Goal: Information Seeking & Learning: Compare options

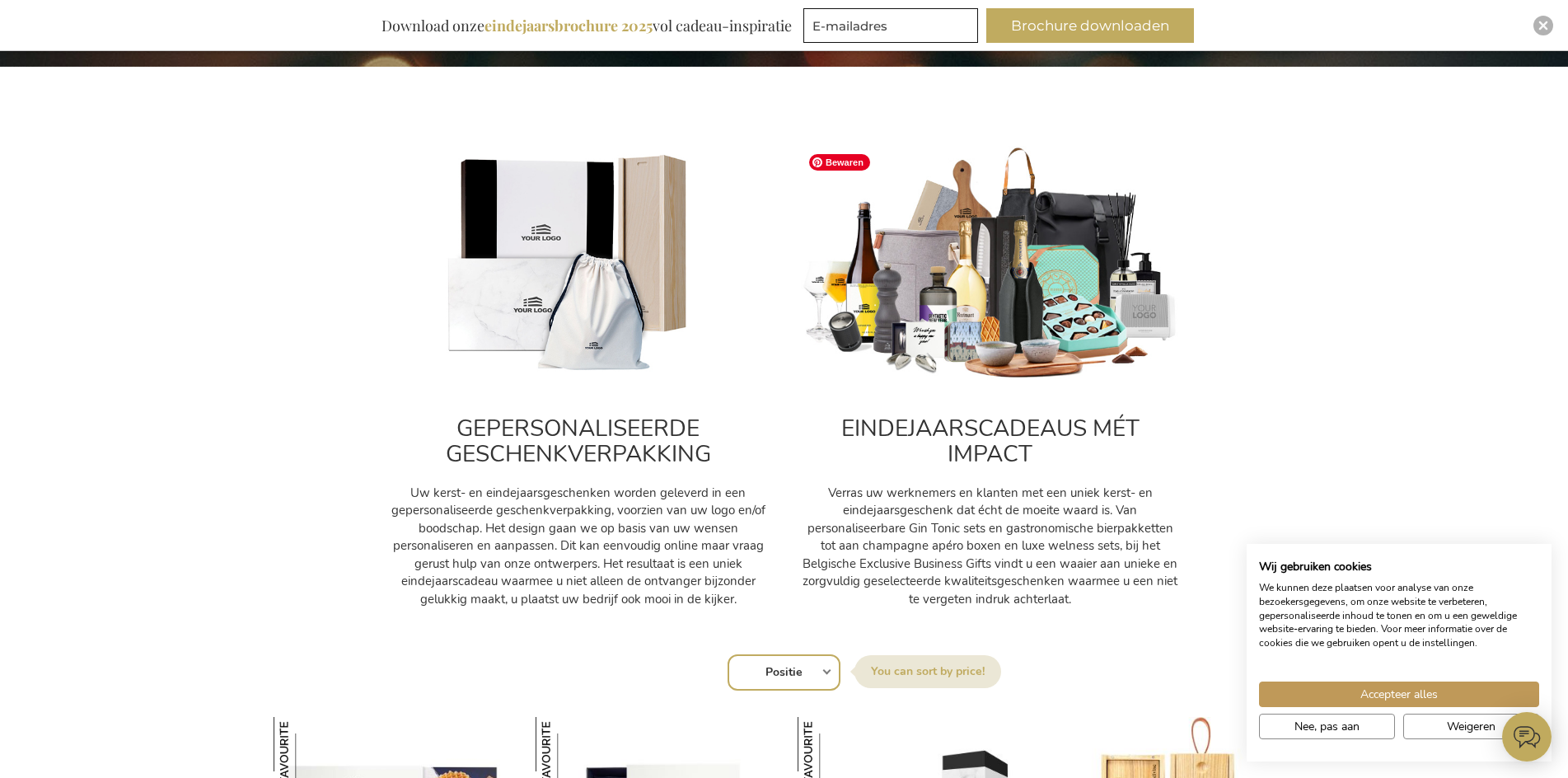
scroll to position [494, 0]
drag, startPoint x: 1448, startPoint y: 694, endPoint x: 1304, endPoint y: 631, distance: 157.2
click at [1448, 694] on button "Accepteer alles" at bounding box center [1400, 694] width 280 height 25
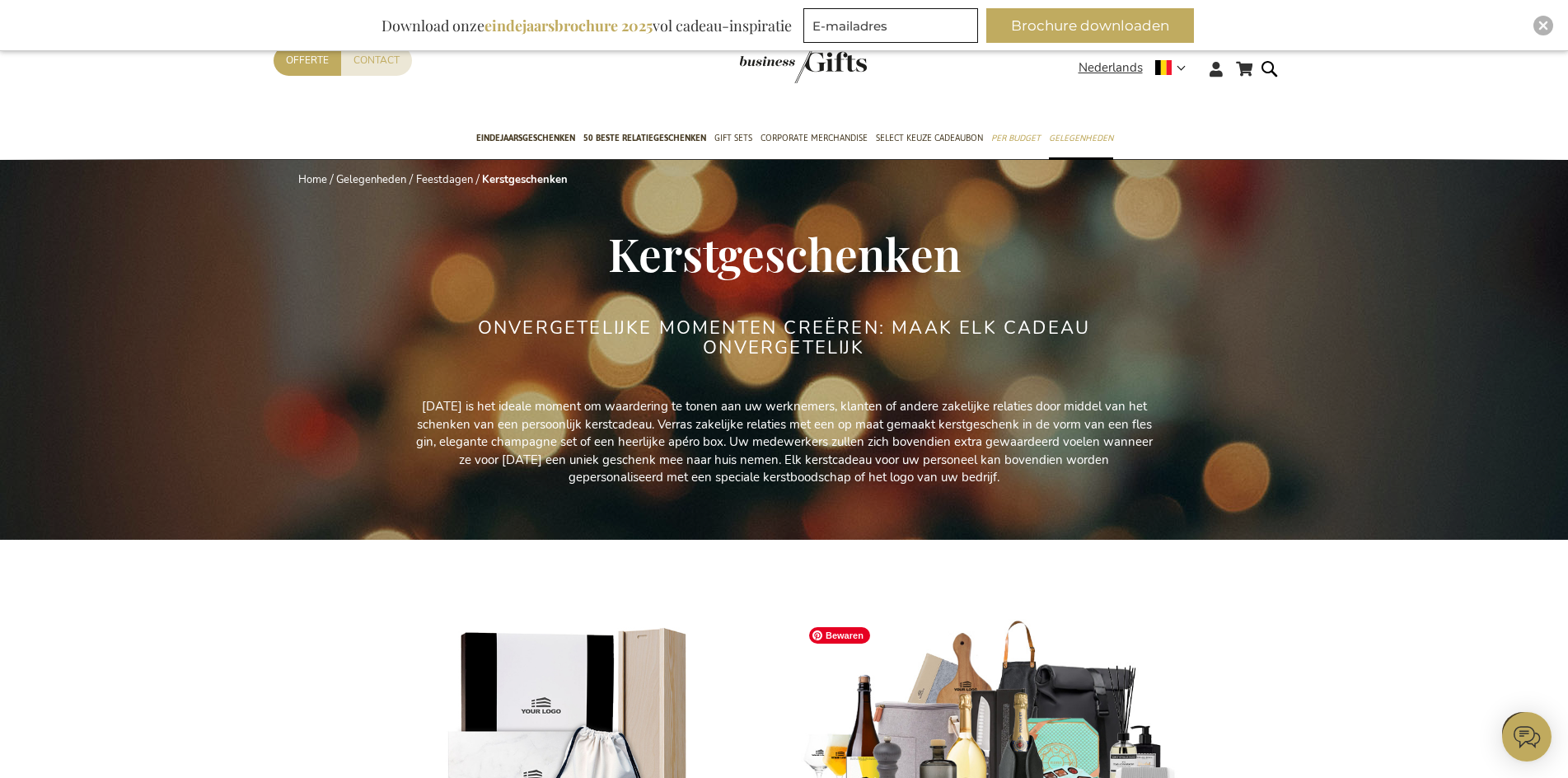
scroll to position [0, 0]
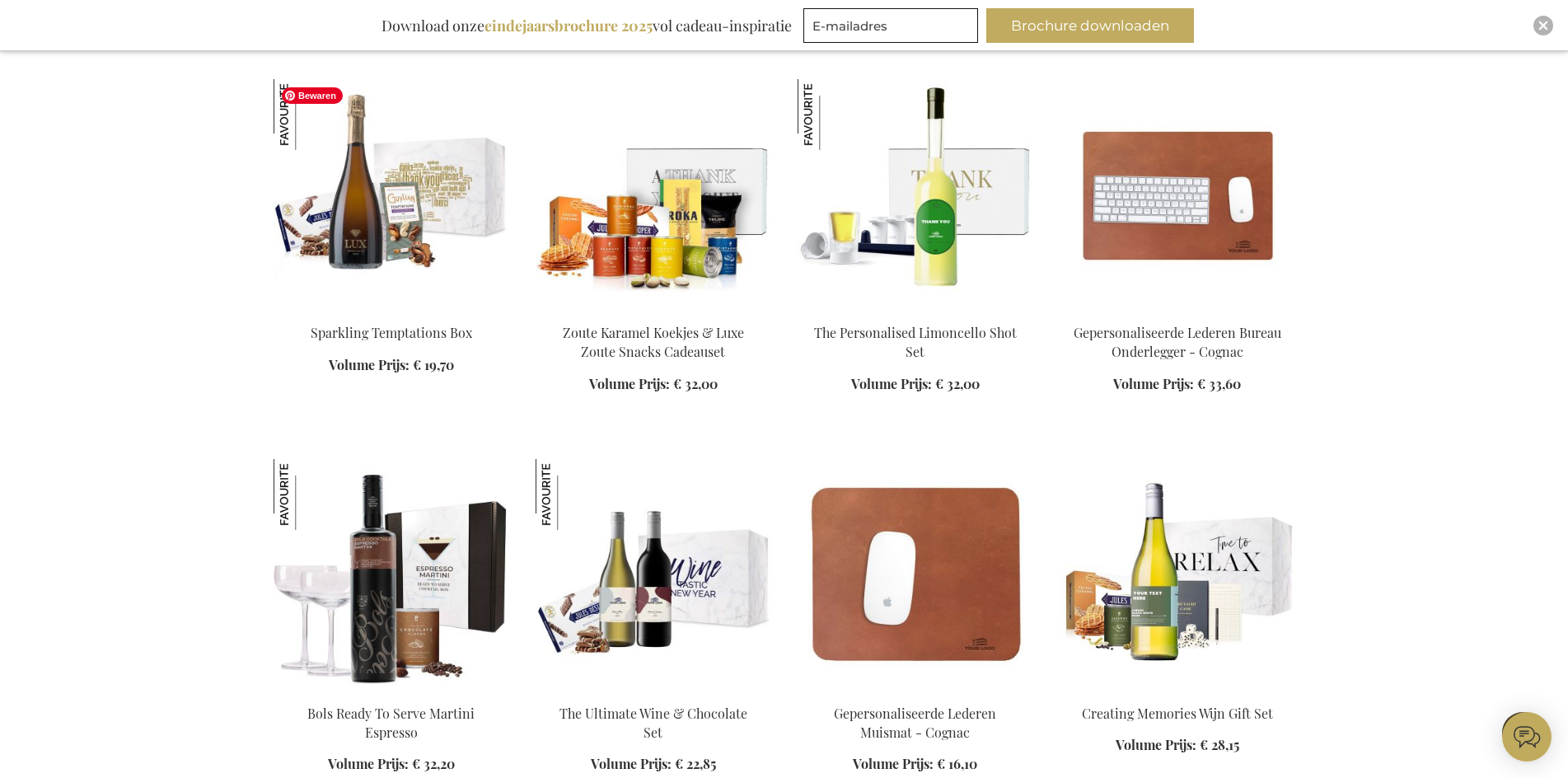
scroll to position [1894, 0]
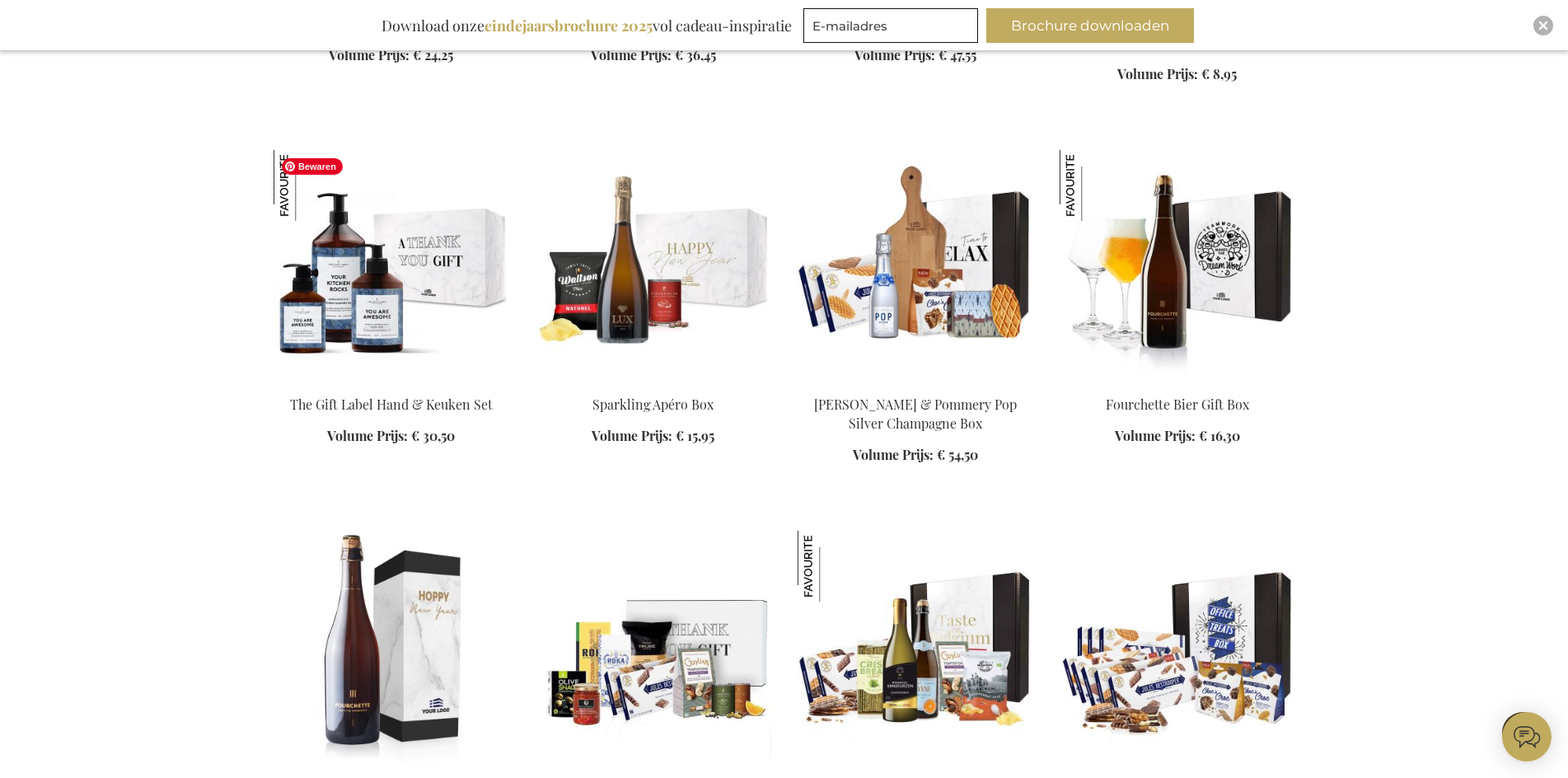
scroll to position [2964, 0]
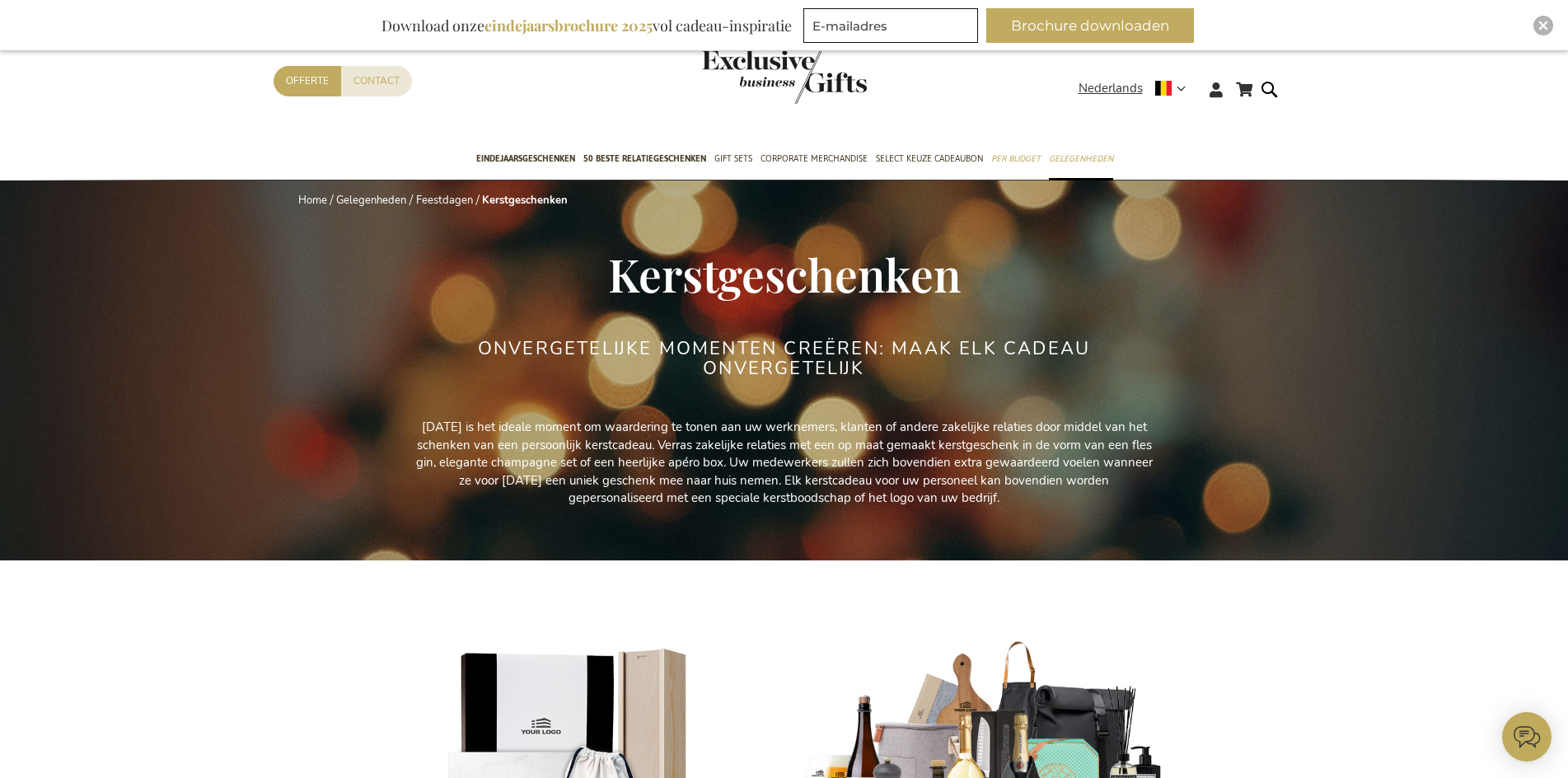
click at [627, 157] on span "50 beste relatiegeschenken" at bounding box center [644, 158] width 123 height 17
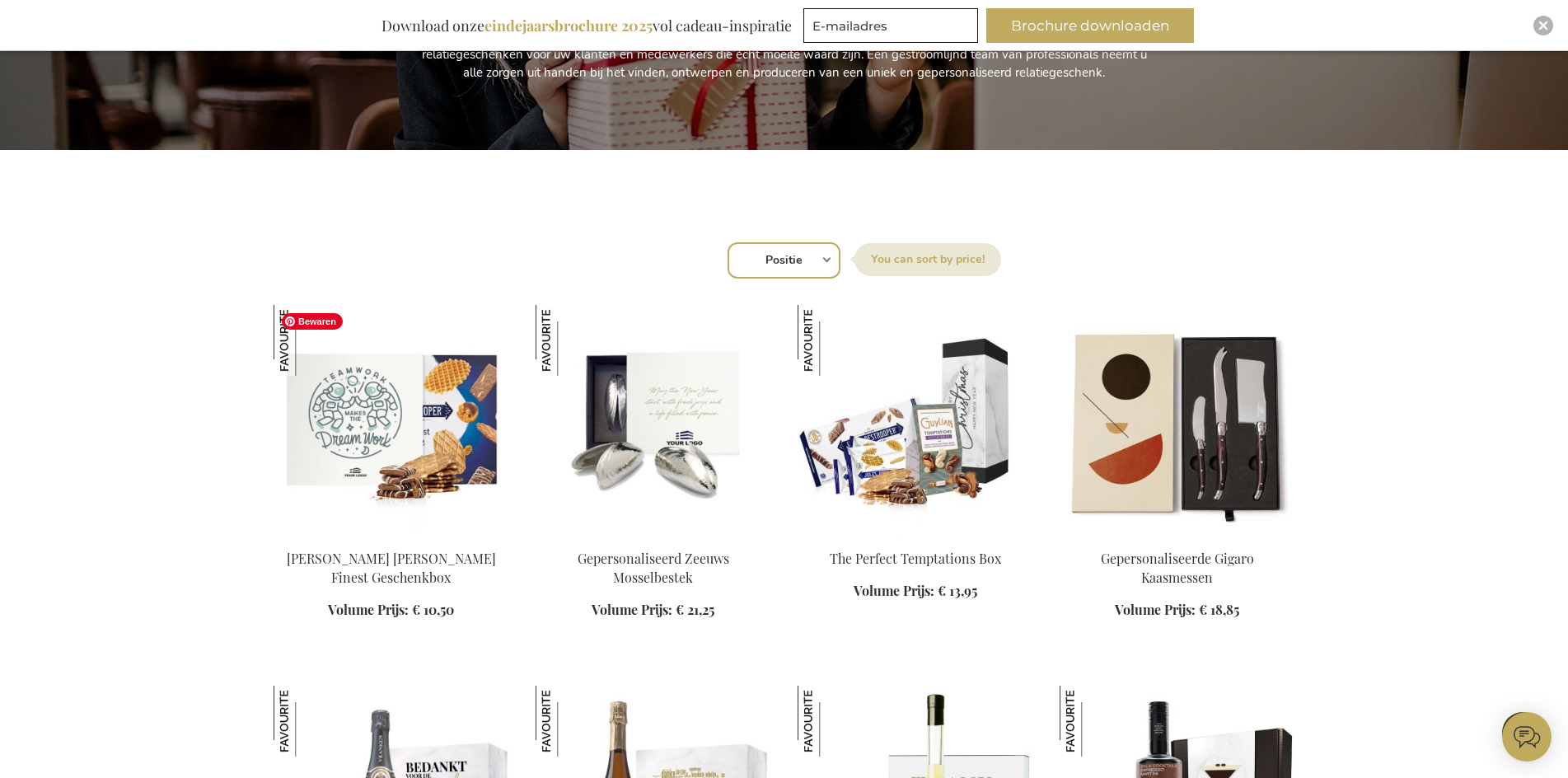
scroll to position [411, 0]
click at [782, 260] on select "Positie Best Sellers Meest bekeken Nieuw Biggest Saving Price: low to high Pric…" at bounding box center [784, 259] width 113 height 36
select select "price_desc"
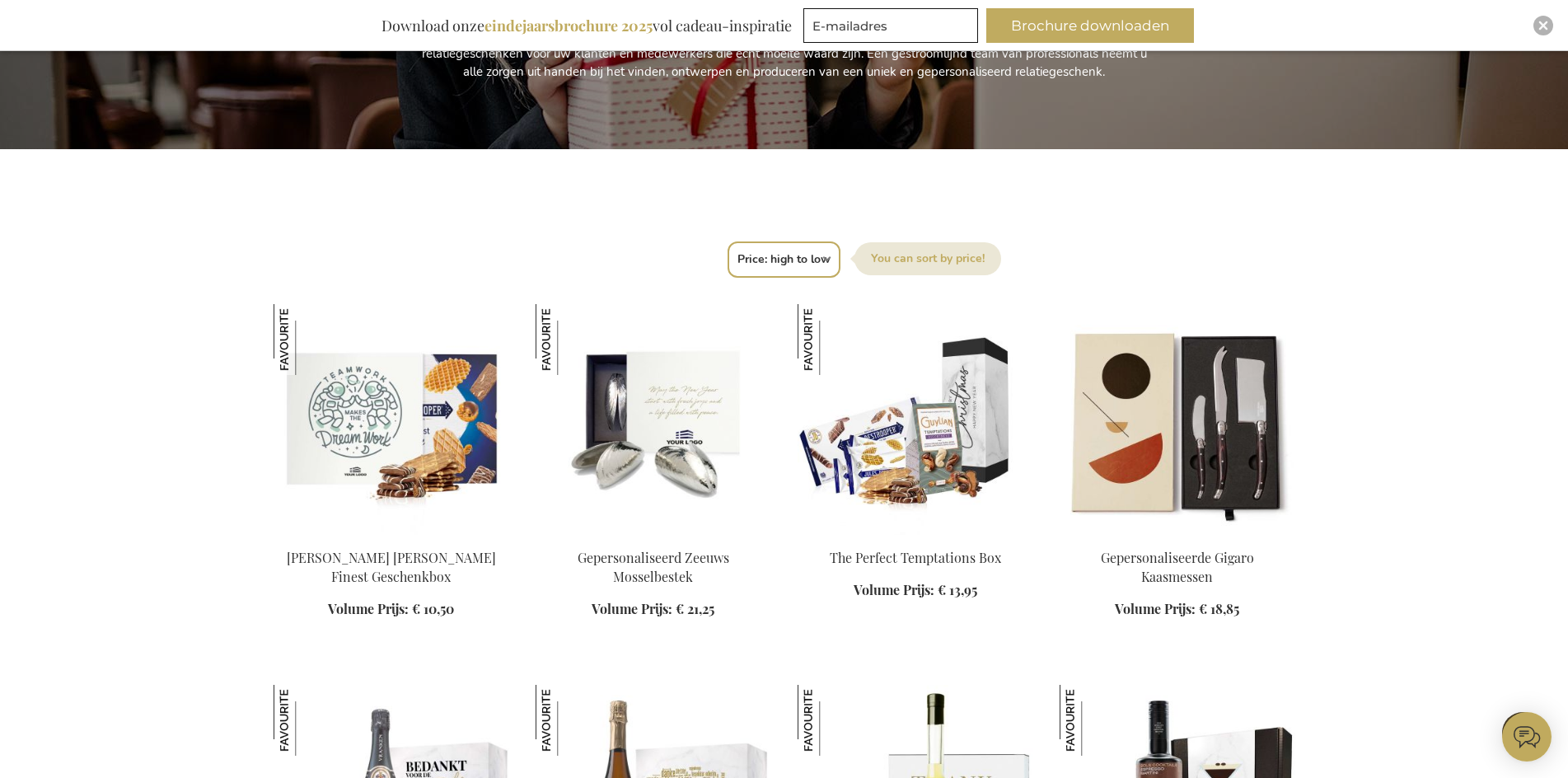
click at [728, 241] on select "Positie Best Sellers Meest bekeken Nieuw Biggest Saving Price: low to high Pric…" at bounding box center [784, 259] width 113 height 36
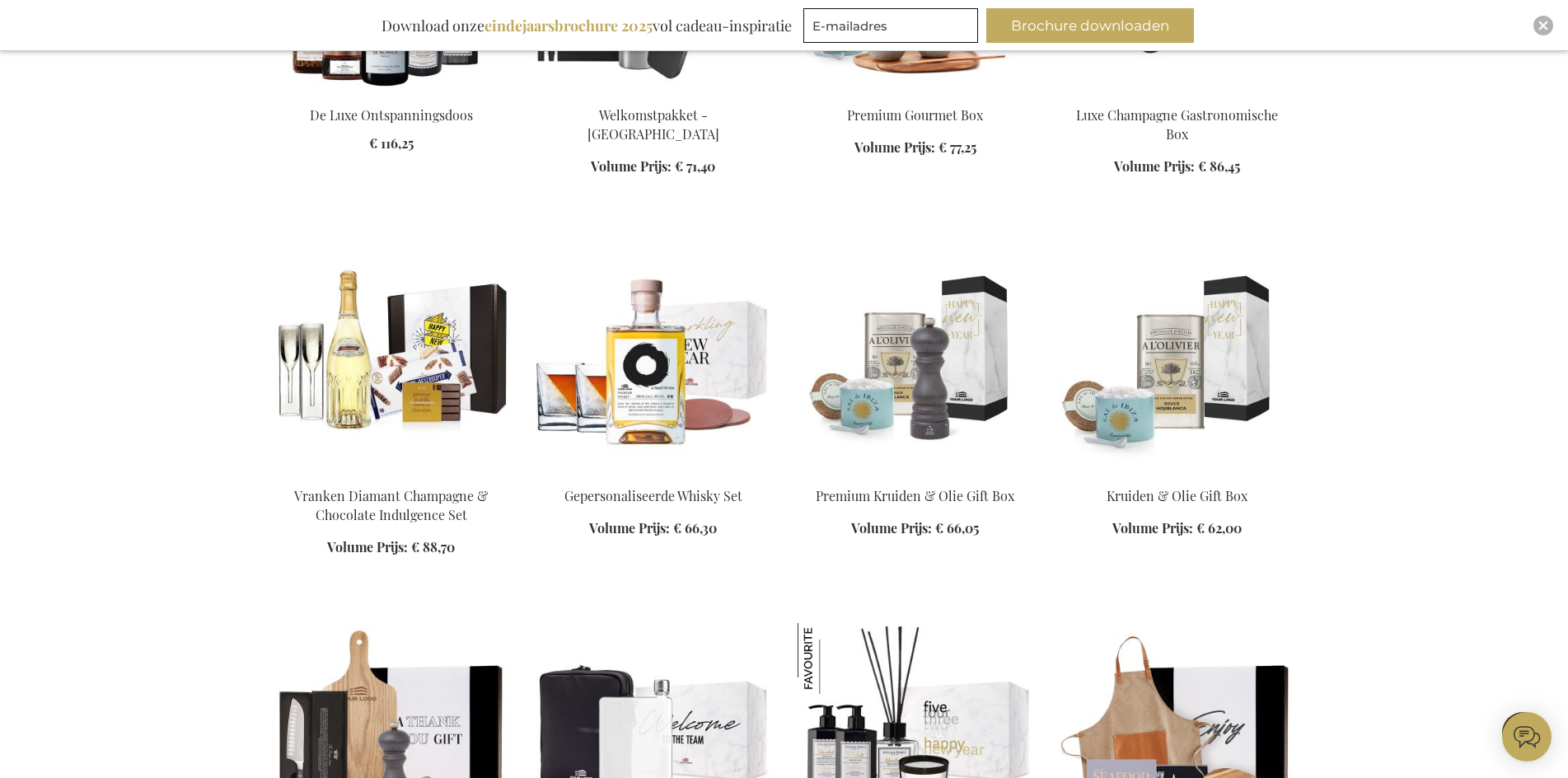
scroll to position [1235, 0]
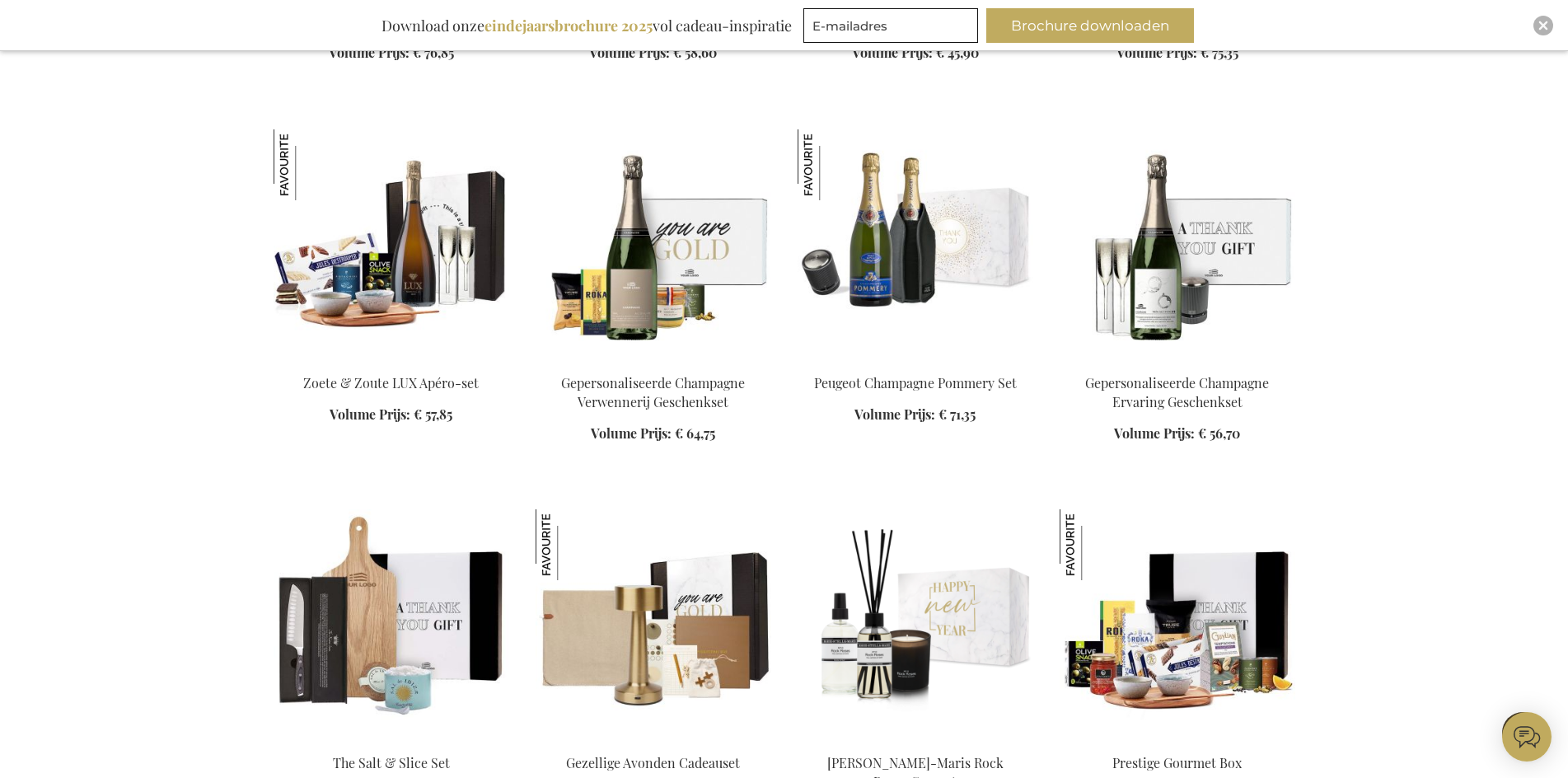
scroll to position [2471, 0]
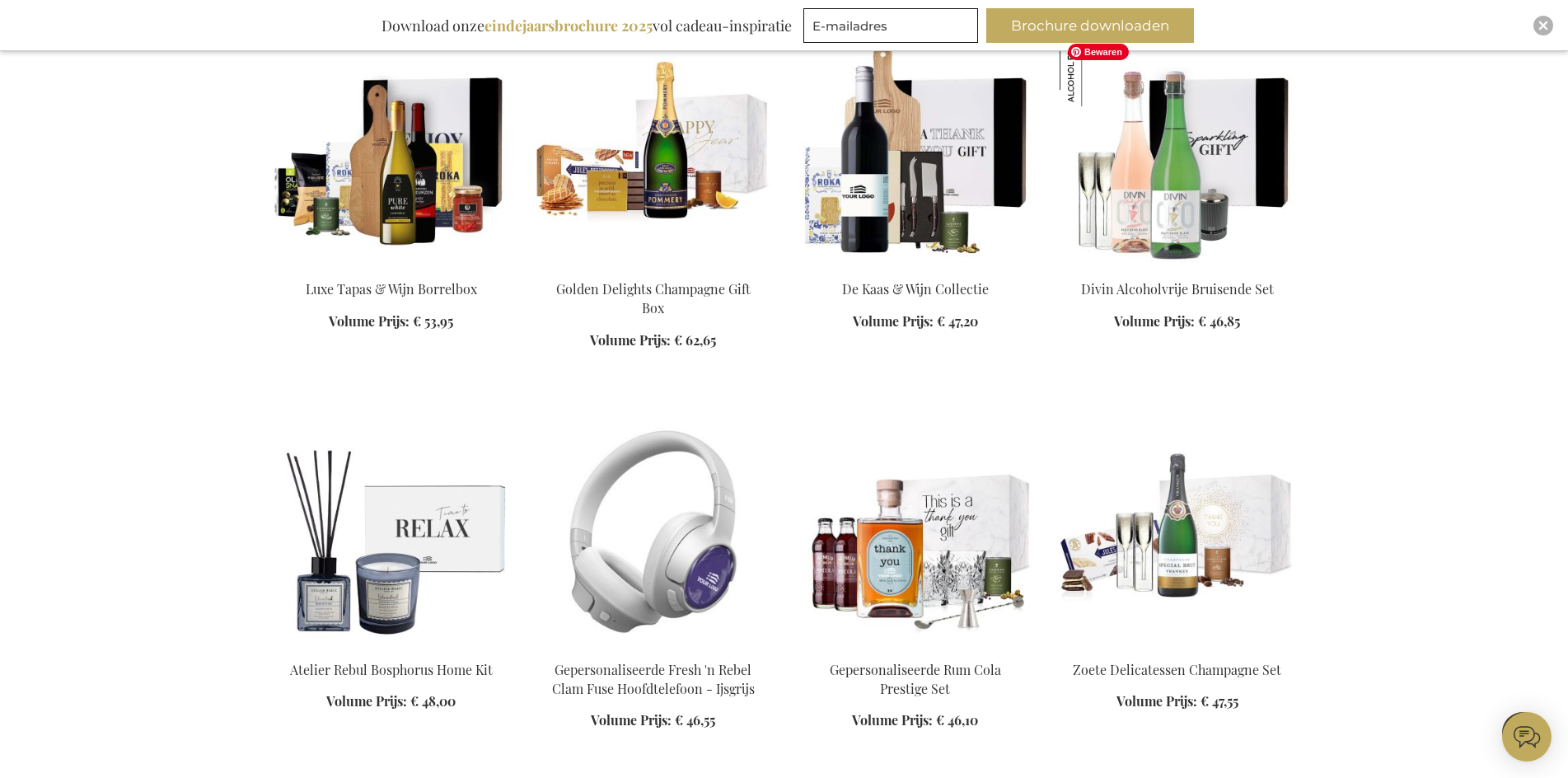
scroll to position [3706, 0]
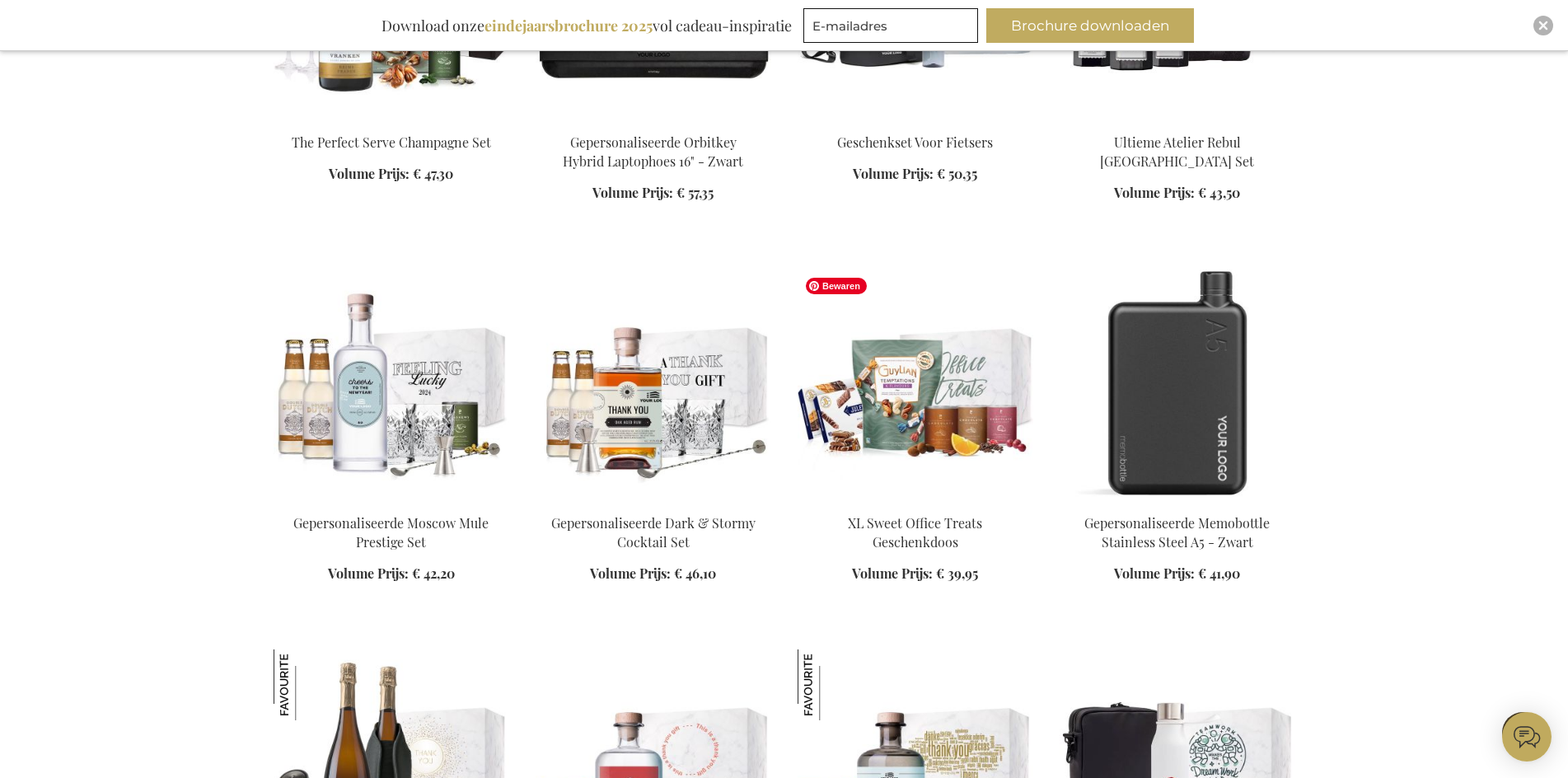
scroll to position [4612, 0]
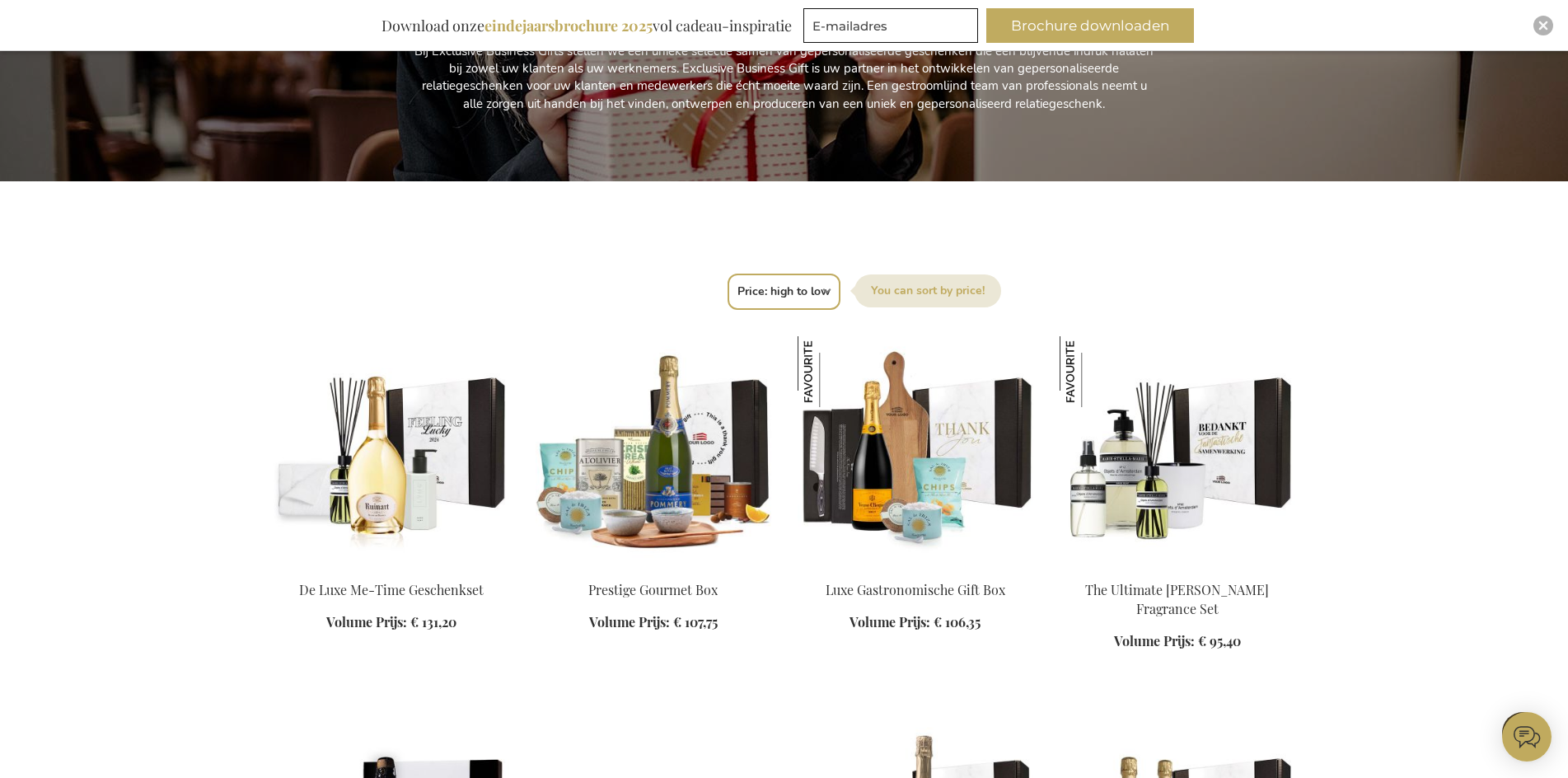
scroll to position [37, 0]
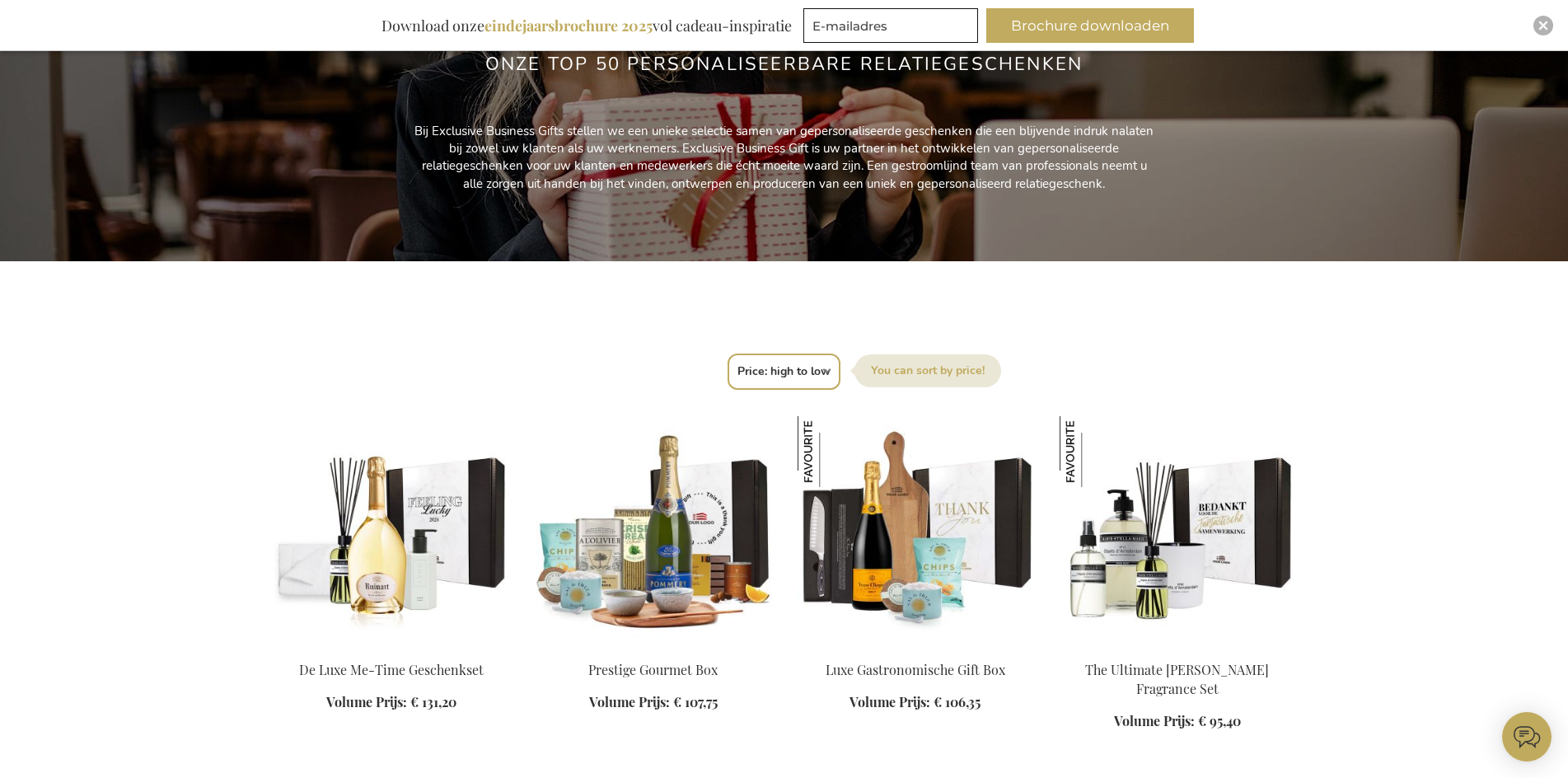
scroll to position [328, 0]
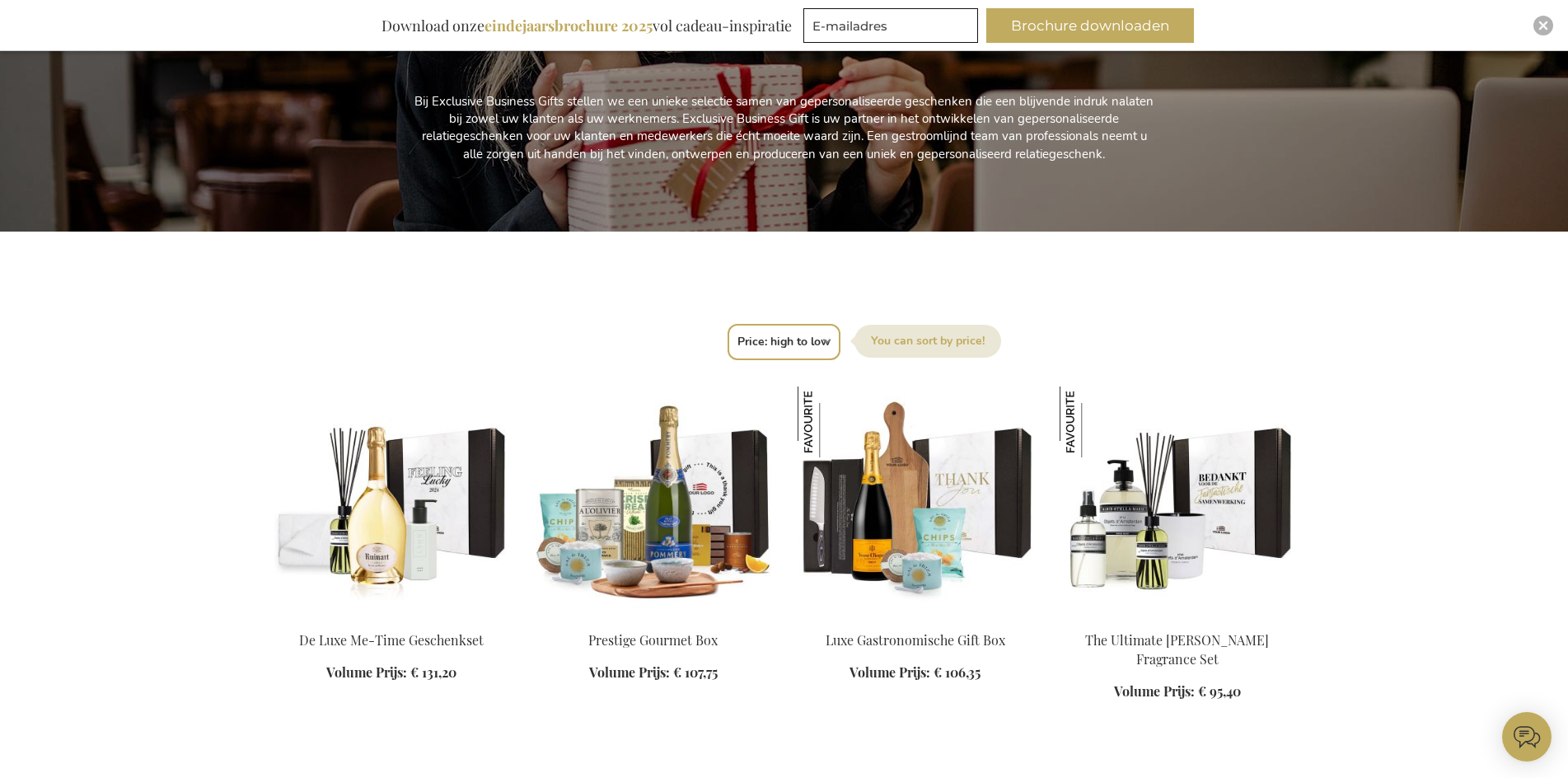
click at [788, 344] on select "Positie Best Sellers Meest bekeken Nieuw Biggest Saving Price: low to high Pric…" at bounding box center [784, 342] width 113 height 36
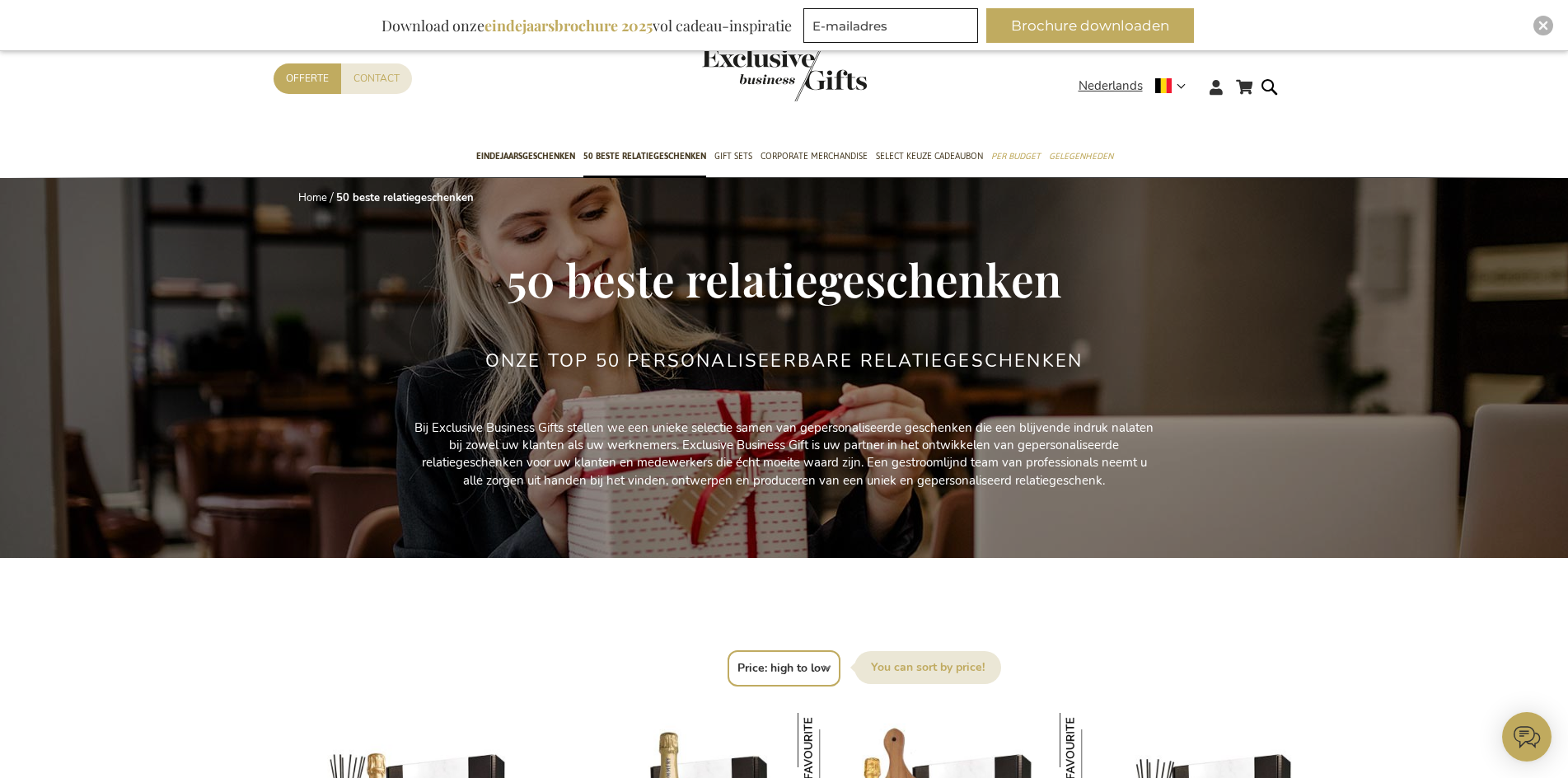
scroll to position [1, 0]
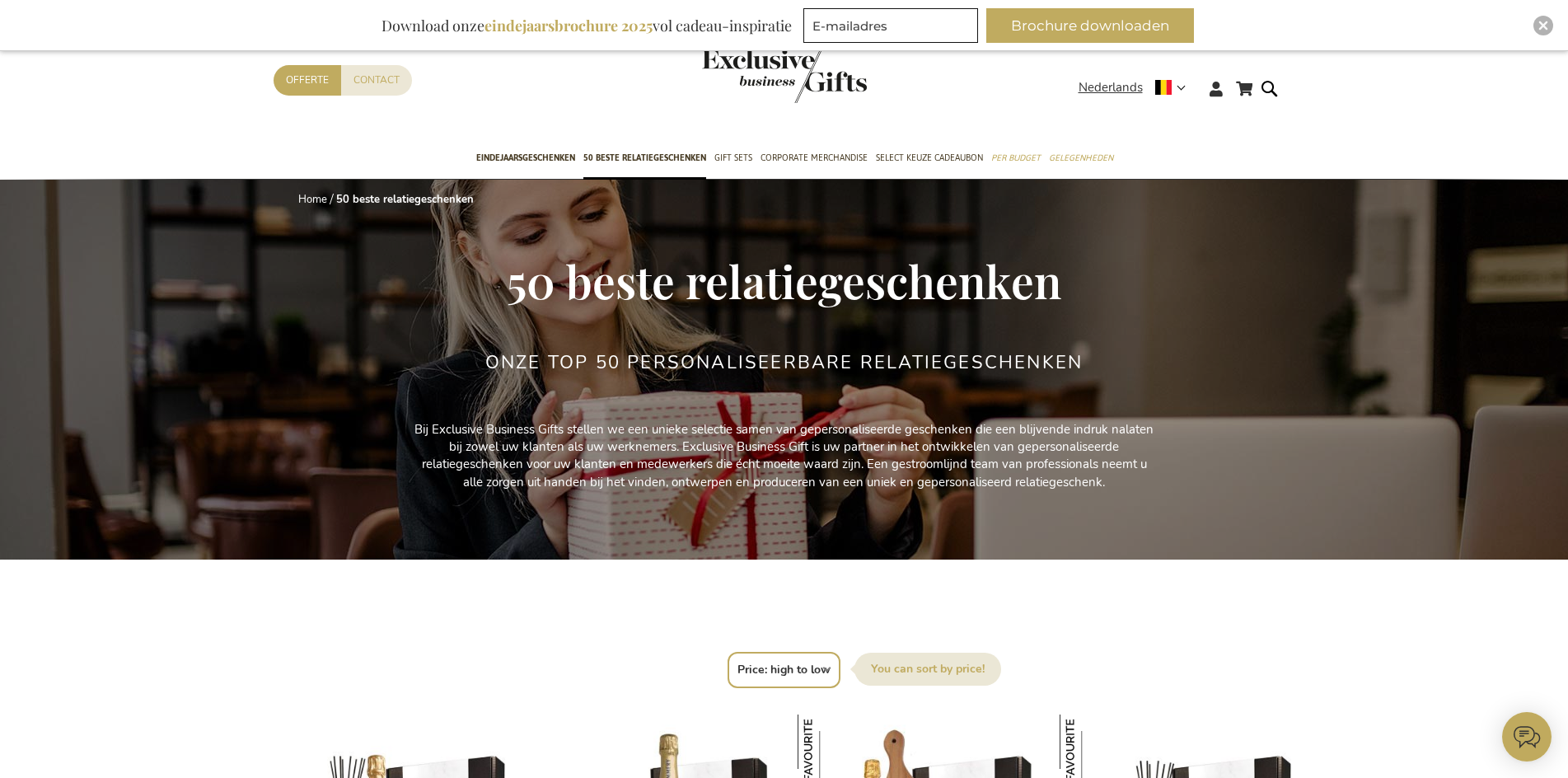
click at [560, 152] on span "Eindejaarsgeschenken" at bounding box center [525, 157] width 99 height 17
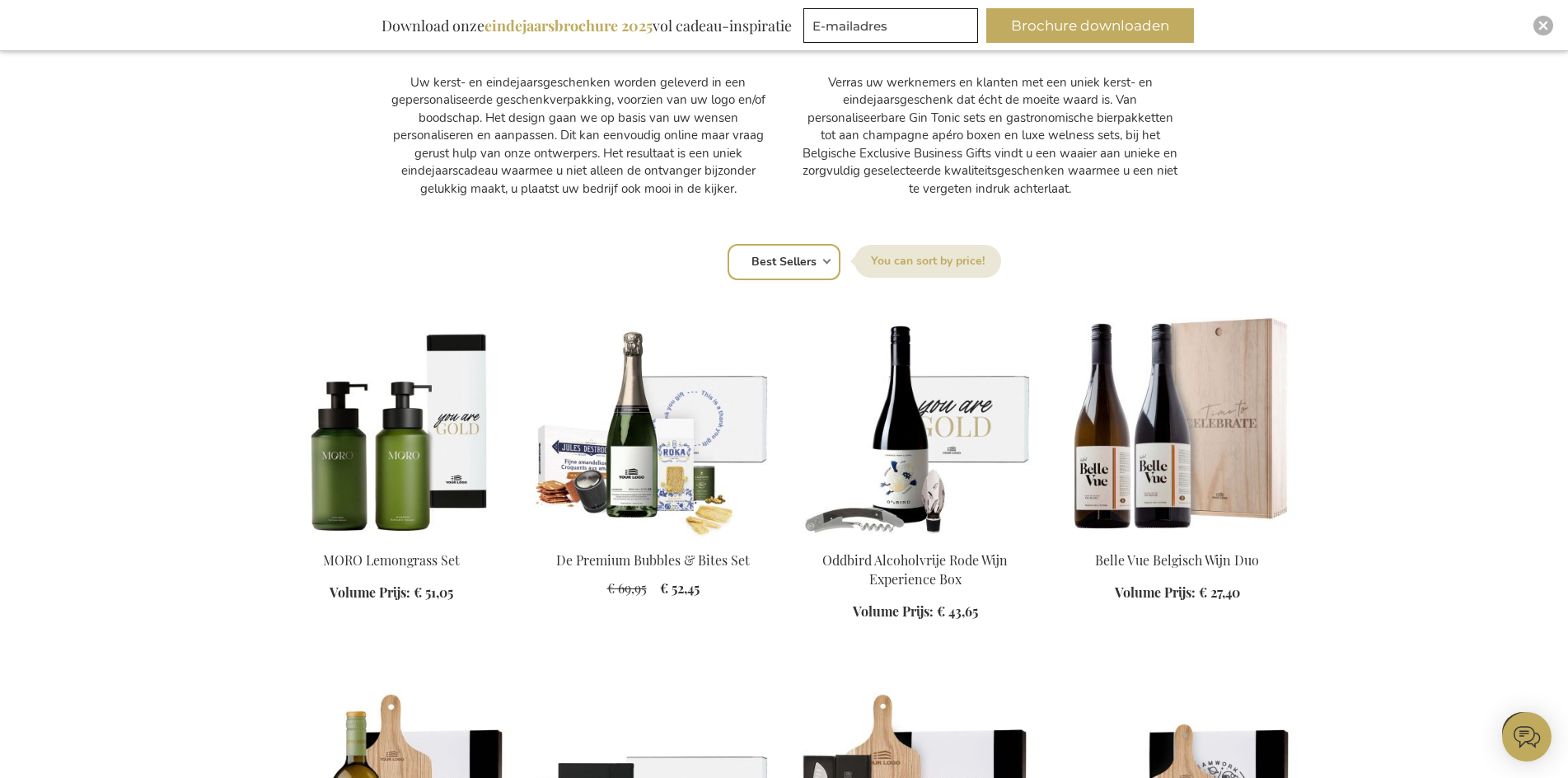
scroll to position [904, 0]
click at [768, 263] on select "Positie Best Sellers Meest bekeken Nieuw Biggest Saving Price: low to high Pric…" at bounding box center [784, 261] width 113 height 36
select select "price_asc"
click at [728, 243] on select "Positie Best Sellers Meest bekeken Nieuw Biggest Saving Price: low to high Pric…" at bounding box center [784, 261] width 113 height 36
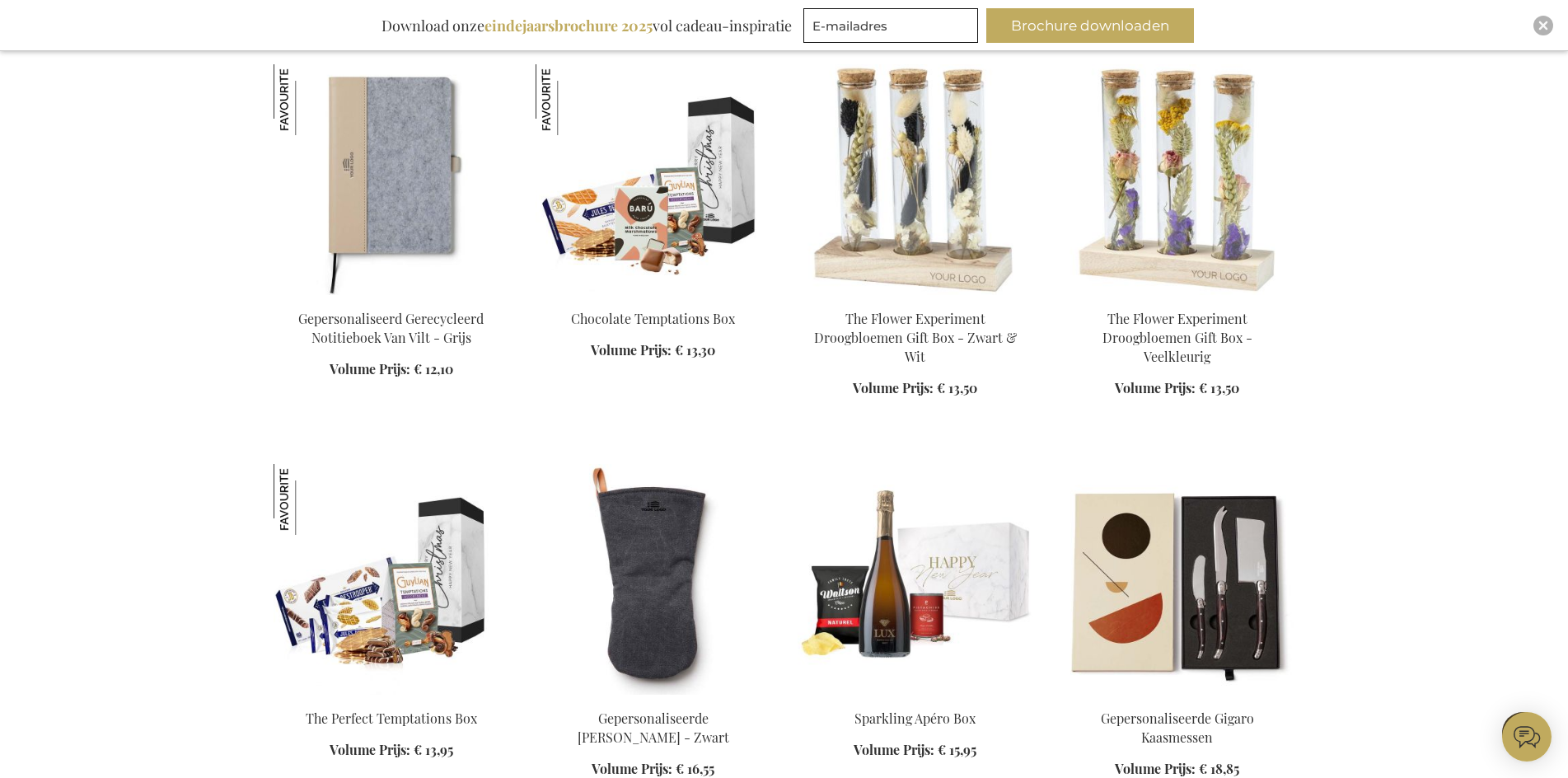
scroll to position [2308, 0]
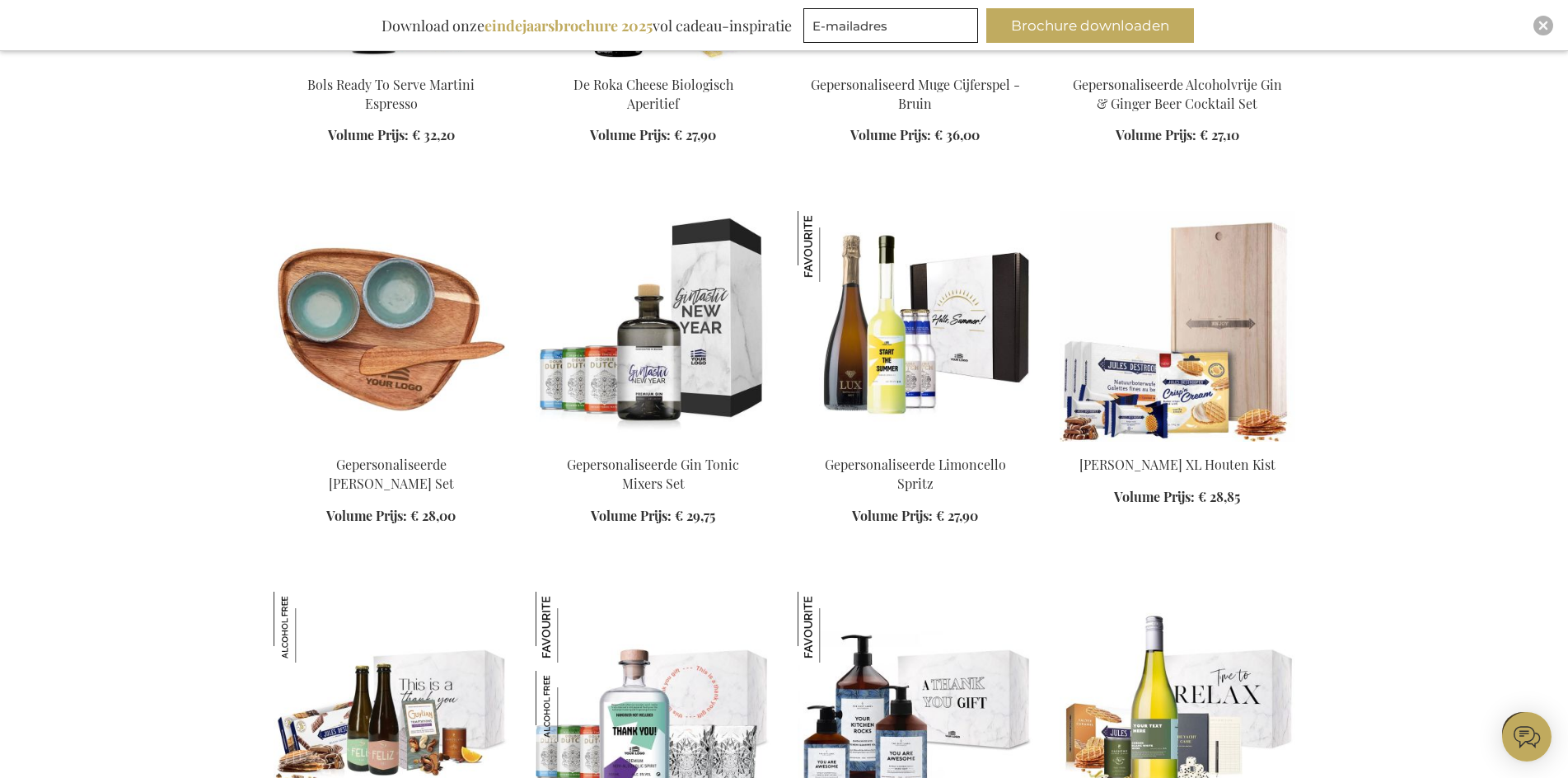
scroll to position [7909, 0]
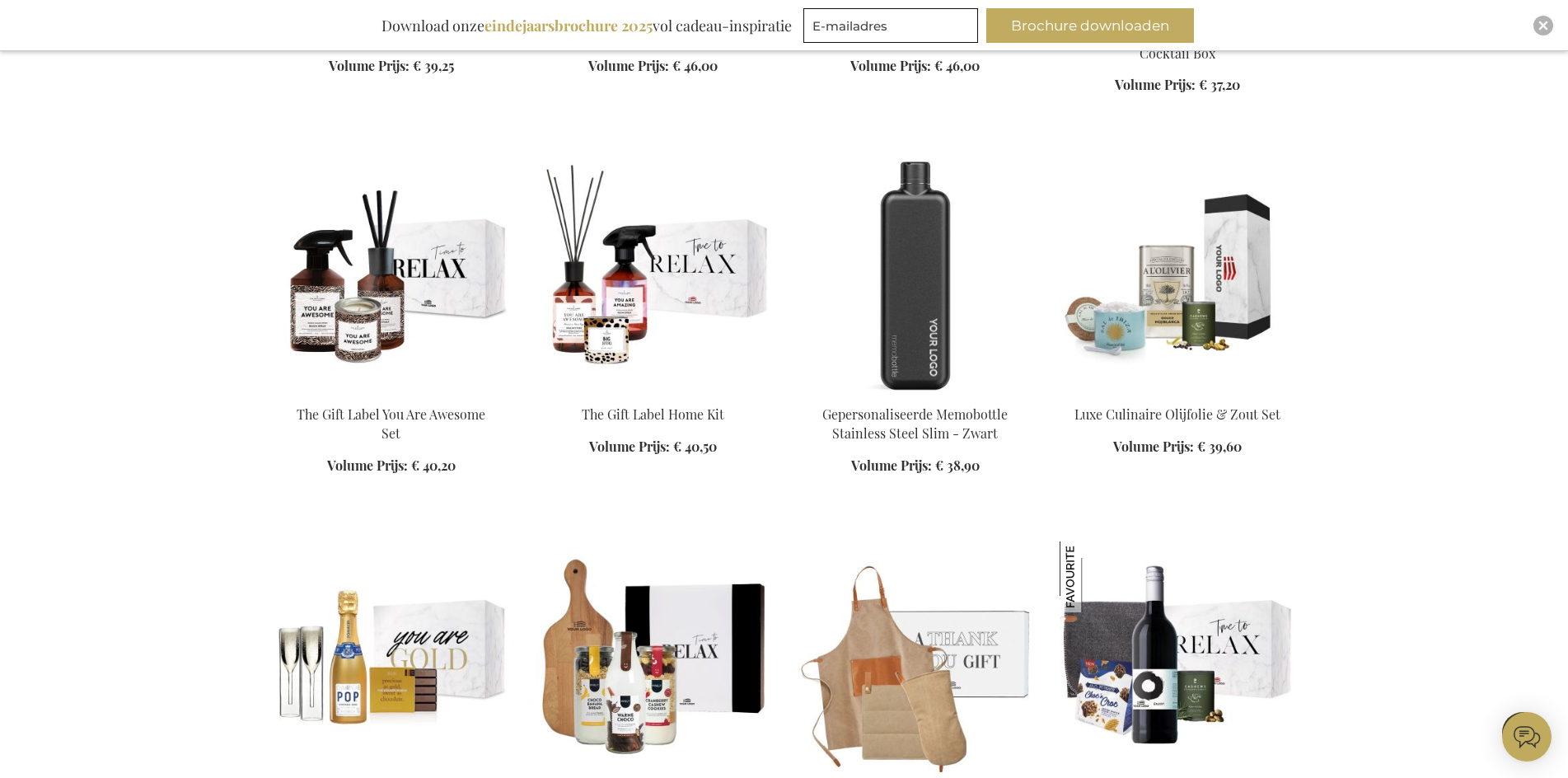
scroll to position [14830, 0]
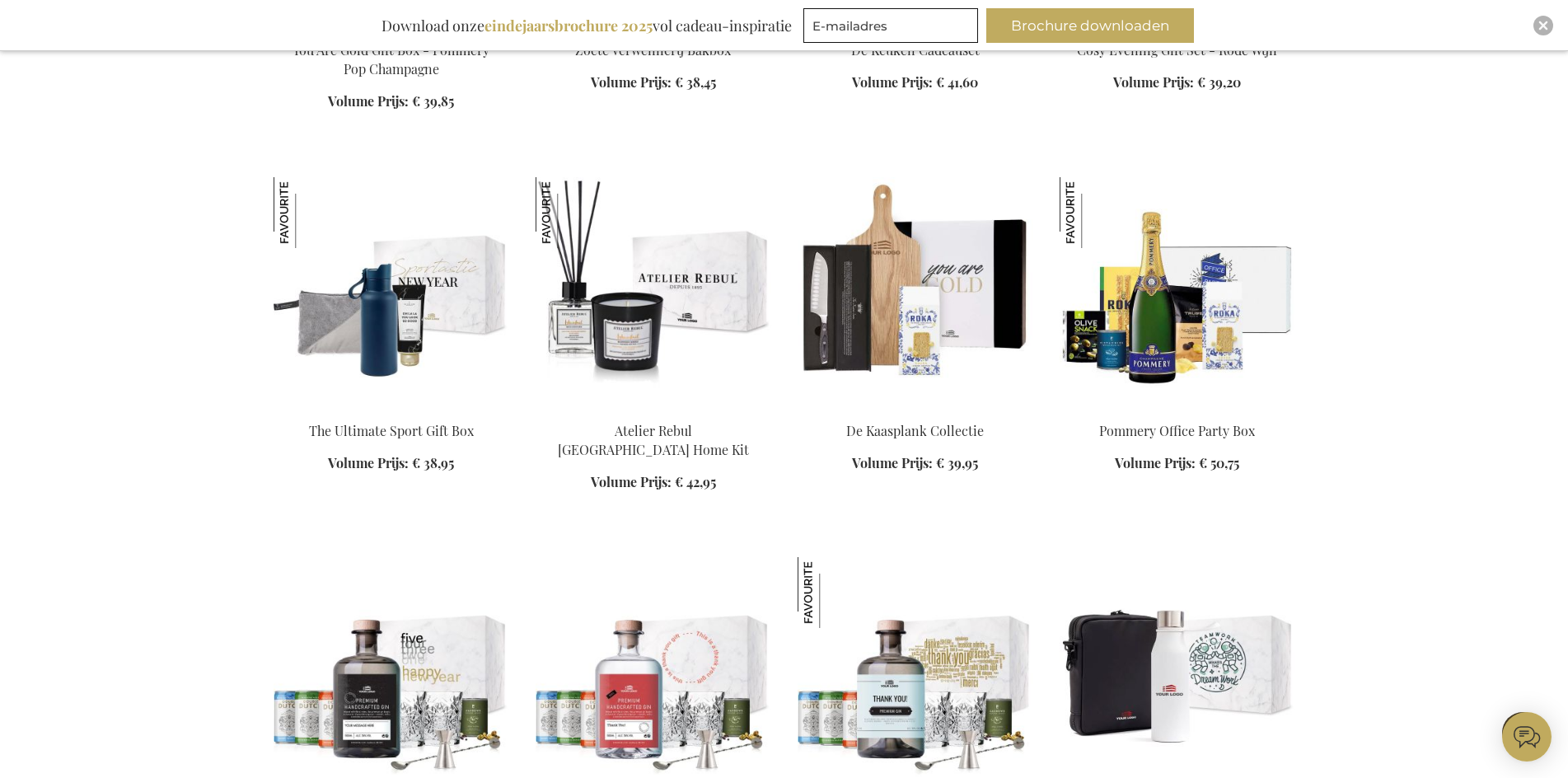
scroll to position [15572, 0]
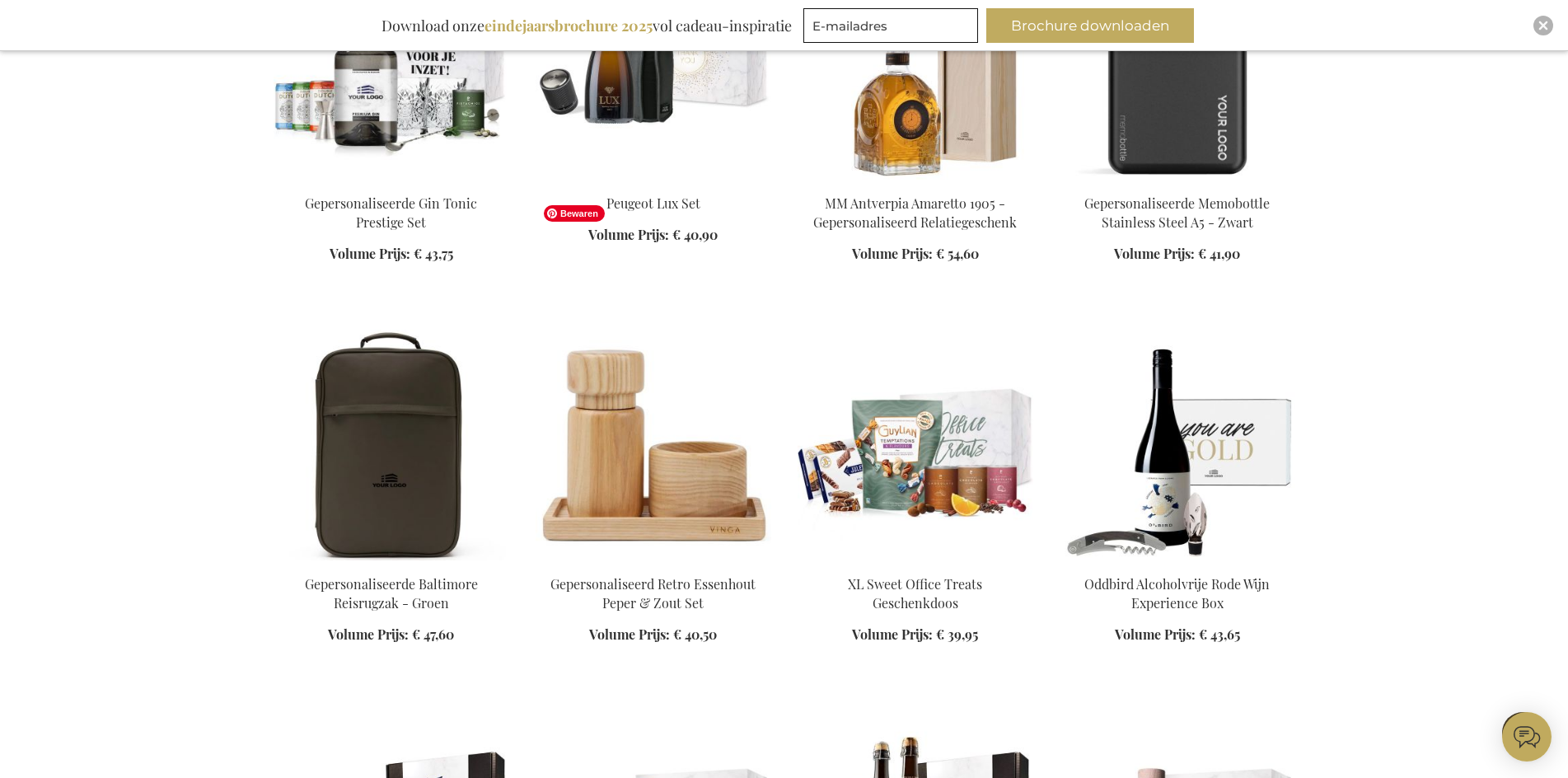
scroll to position [16560, 0]
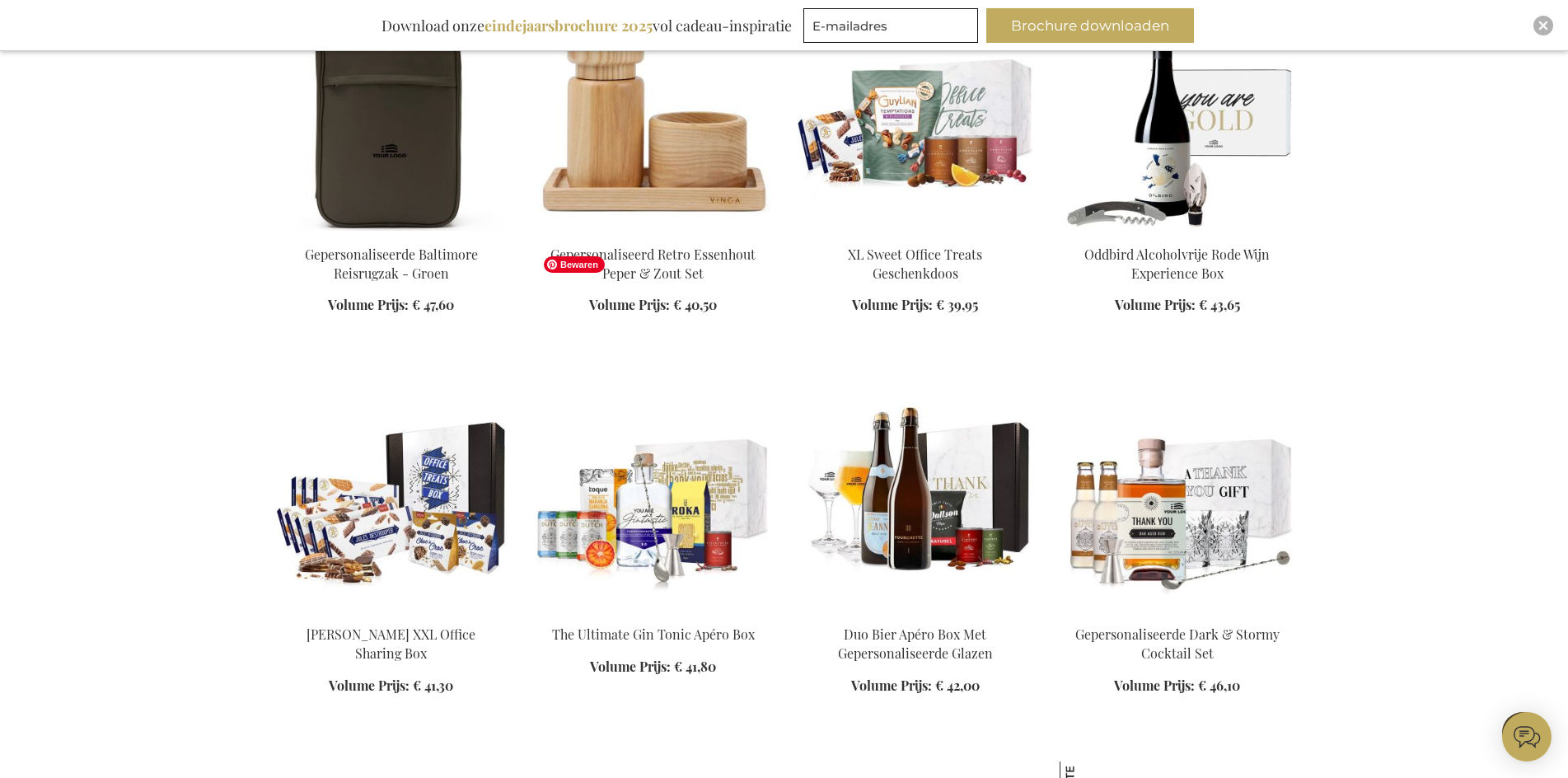
scroll to position [16890, 0]
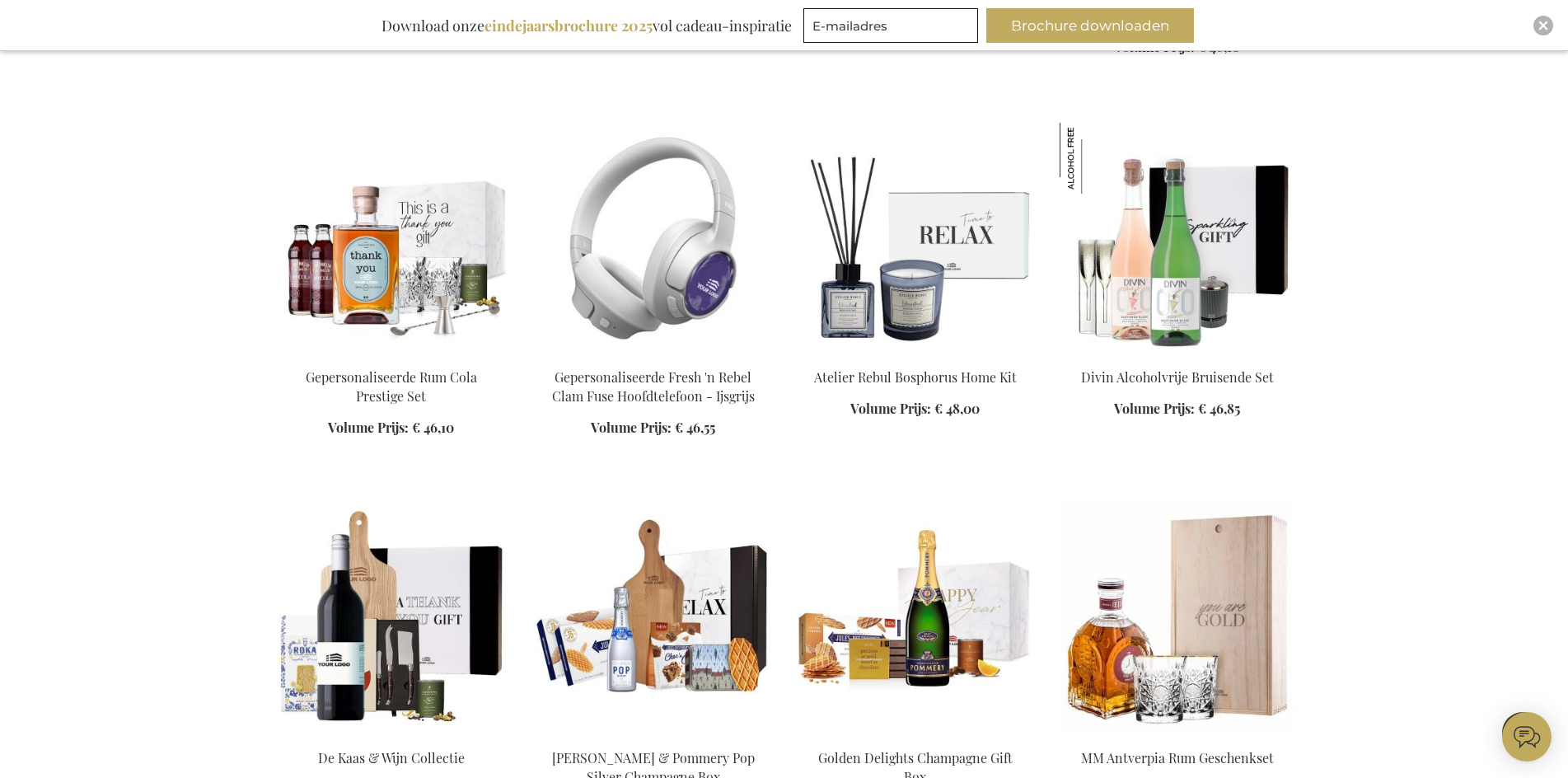
scroll to position [18783, 0]
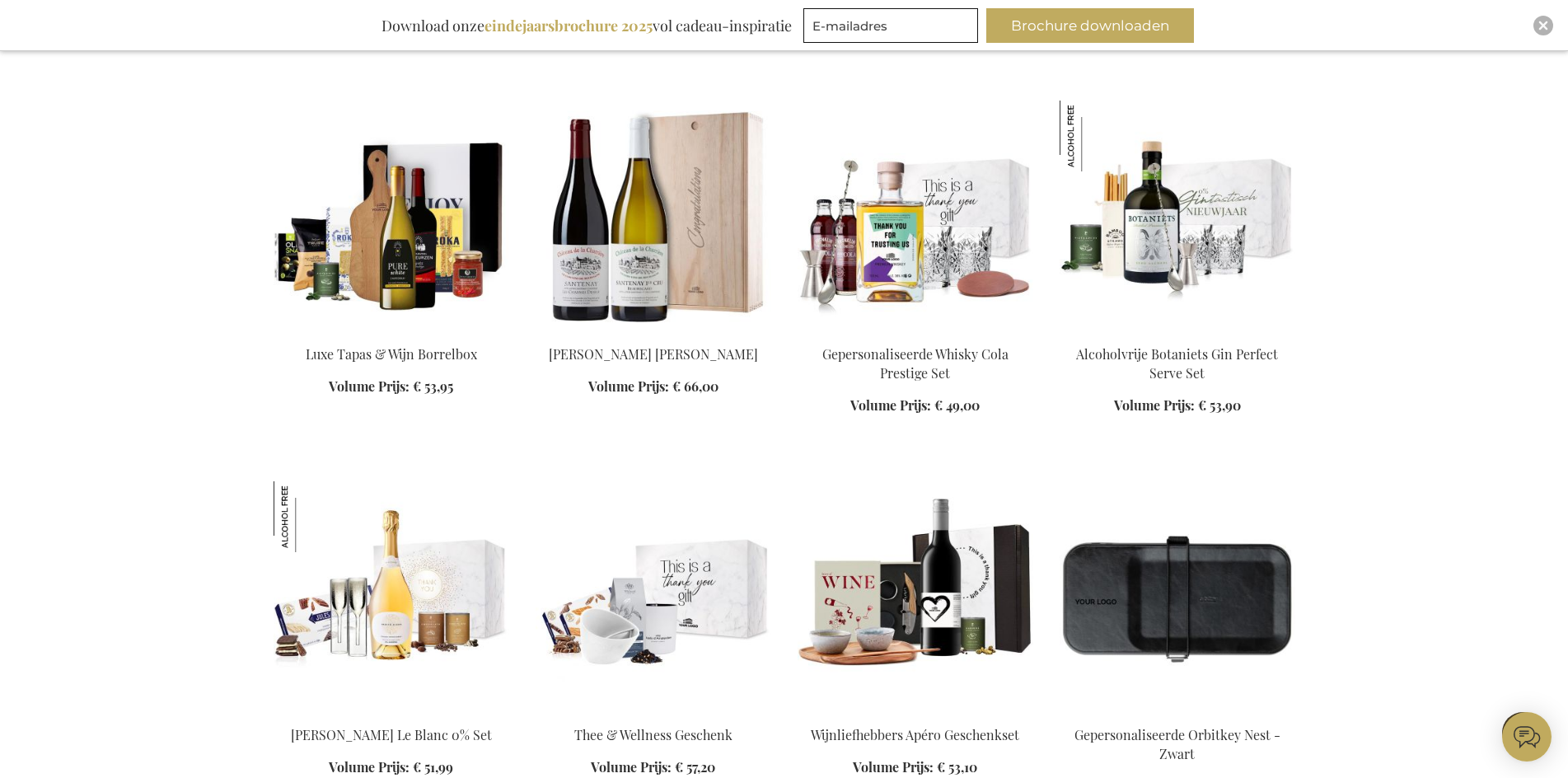
scroll to position [19771, 0]
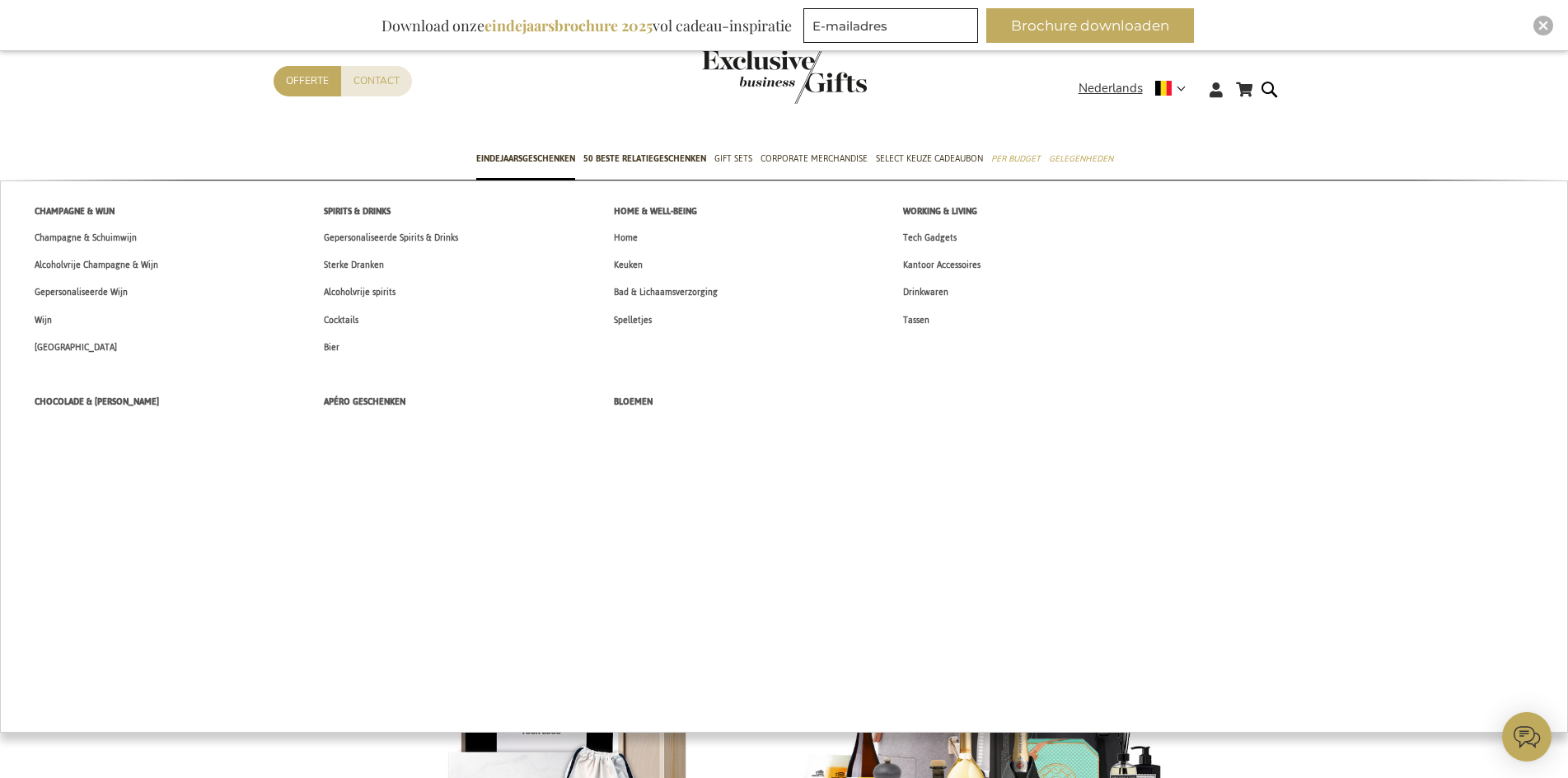
click at [728, 154] on span "Gift Sets" at bounding box center [733, 158] width 38 height 17
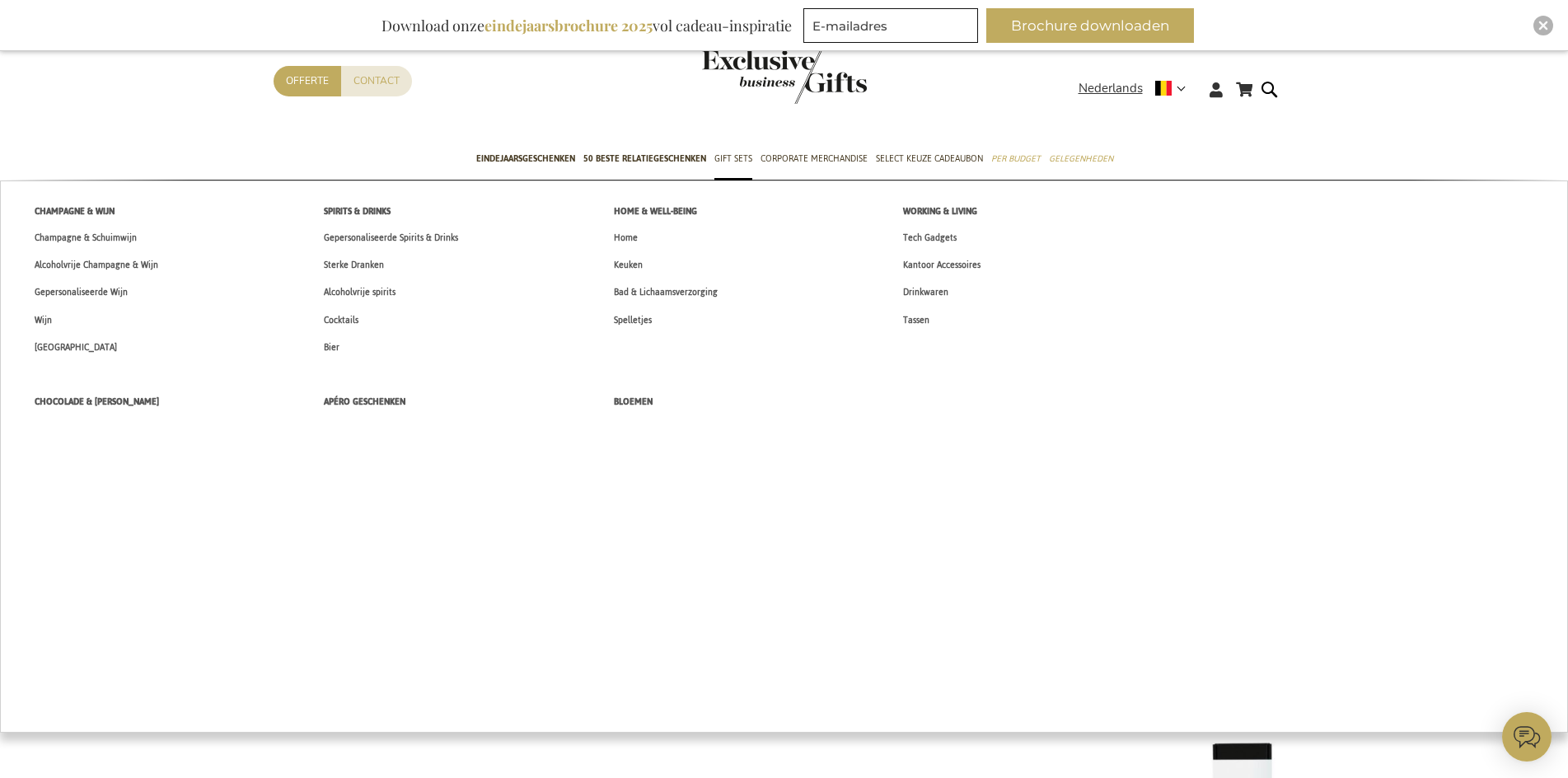
click at [123, 399] on span "Chocolade & [PERSON_NAME]" at bounding box center [96, 401] width 125 height 17
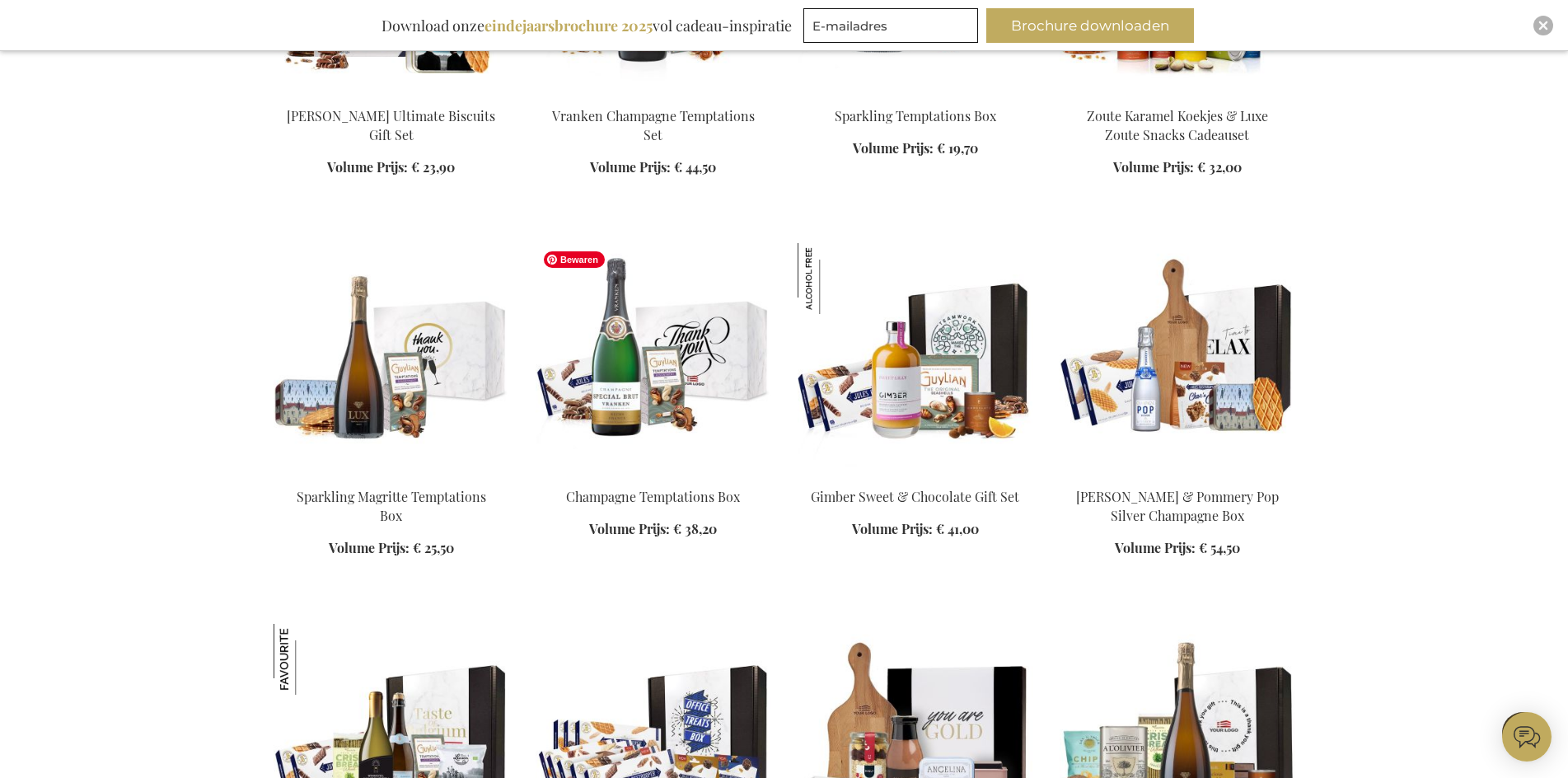
scroll to position [1235, 0]
